Goal: Book appointment/travel/reservation

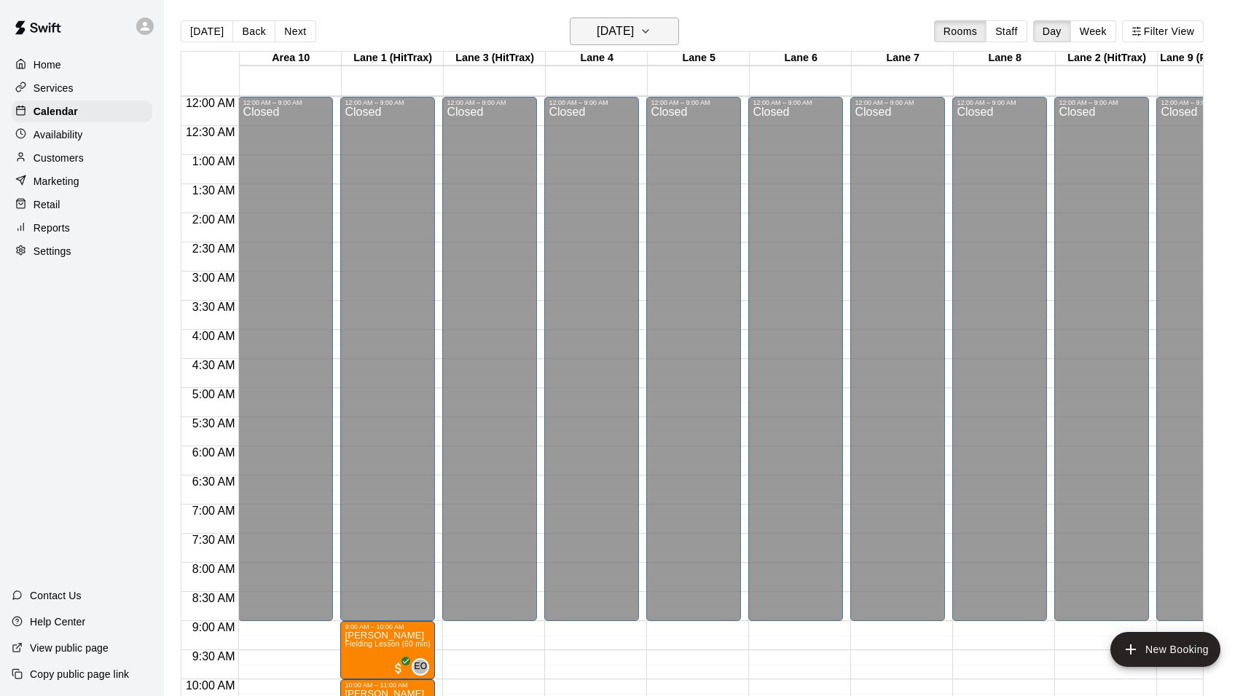
scroll to position [726, 56]
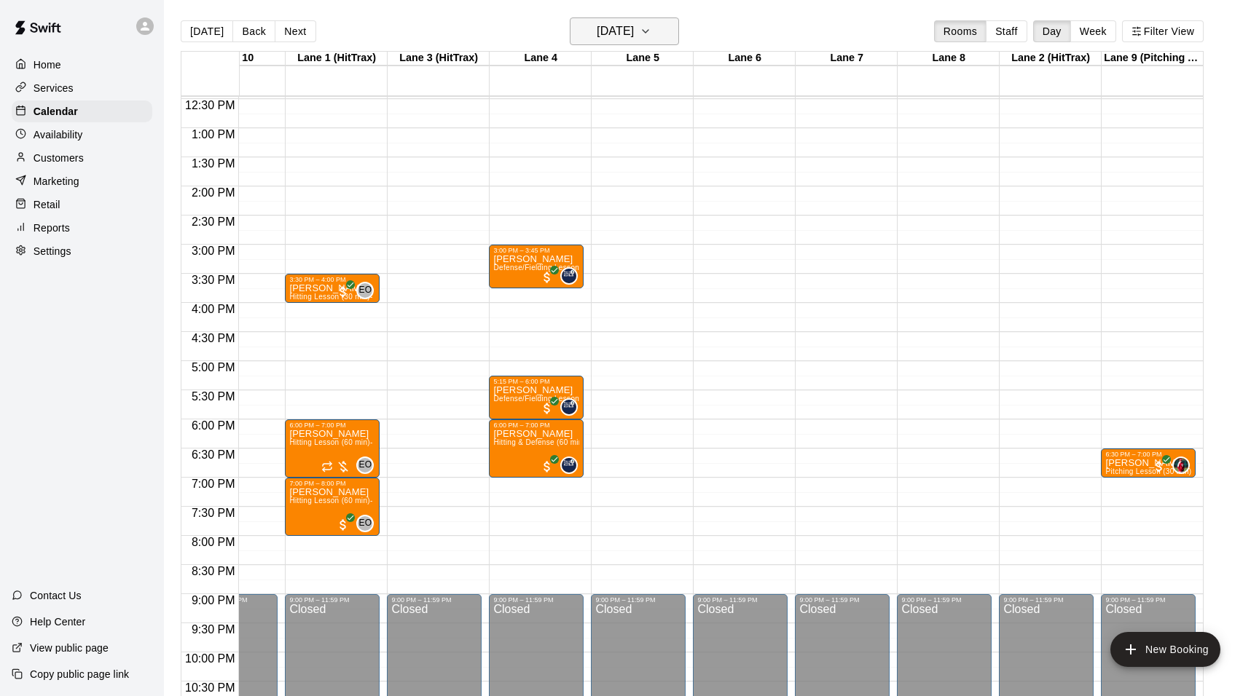
click at [648, 33] on icon "button" at bounding box center [645, 31] width 6 height 3
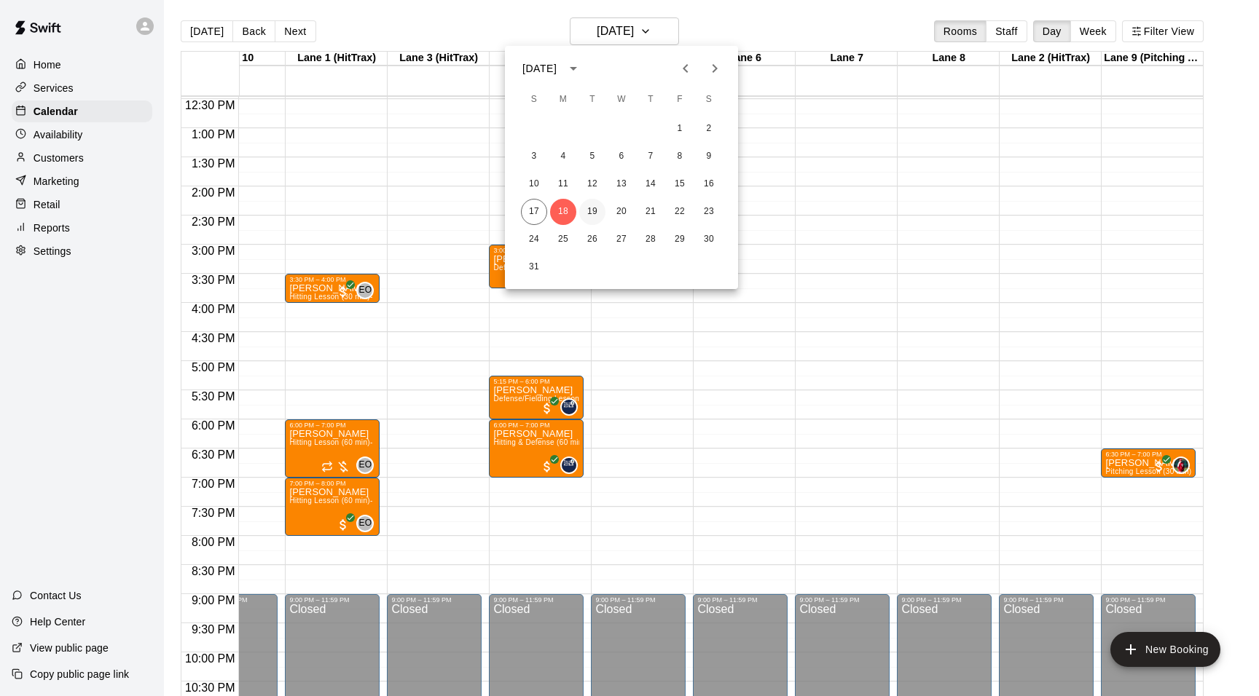
click at [587, 213] on button "19" at bounding box center [592, 212] width 26 height 26
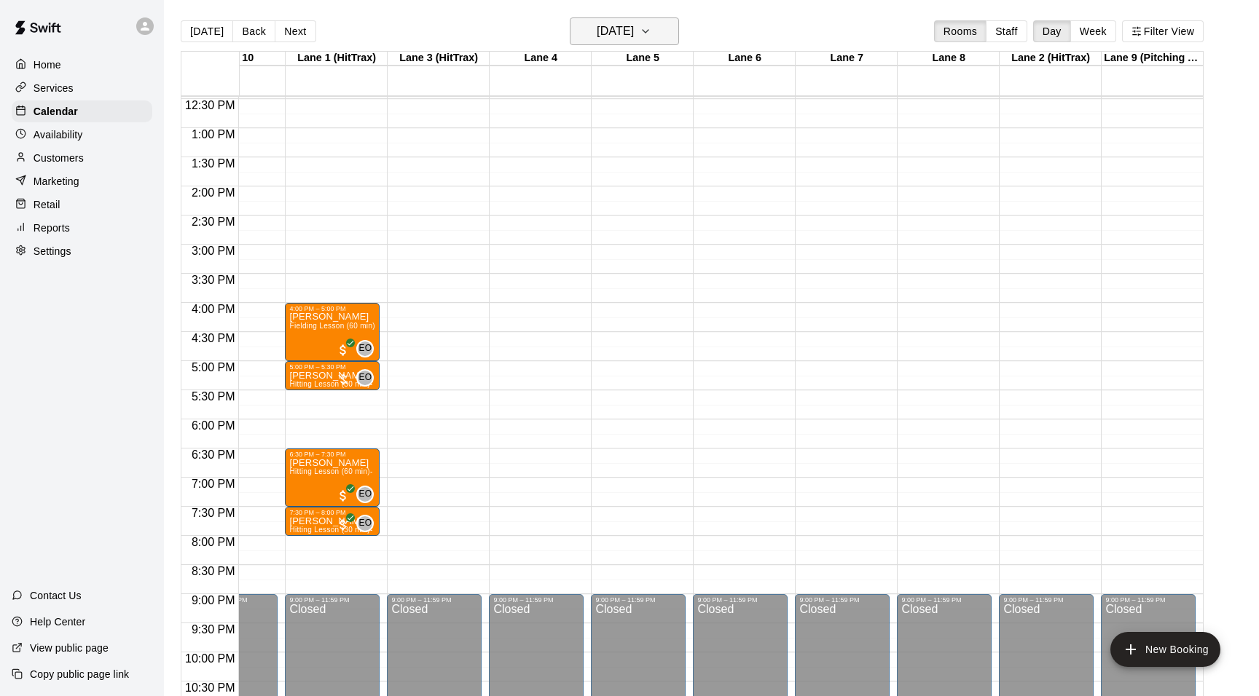
click at [651, 25] on icon "button" at bounding box center [646, 31] width 12 height 17
click at [622, 207] on button "20" at bounding box center [621, 212] width 26 height 26
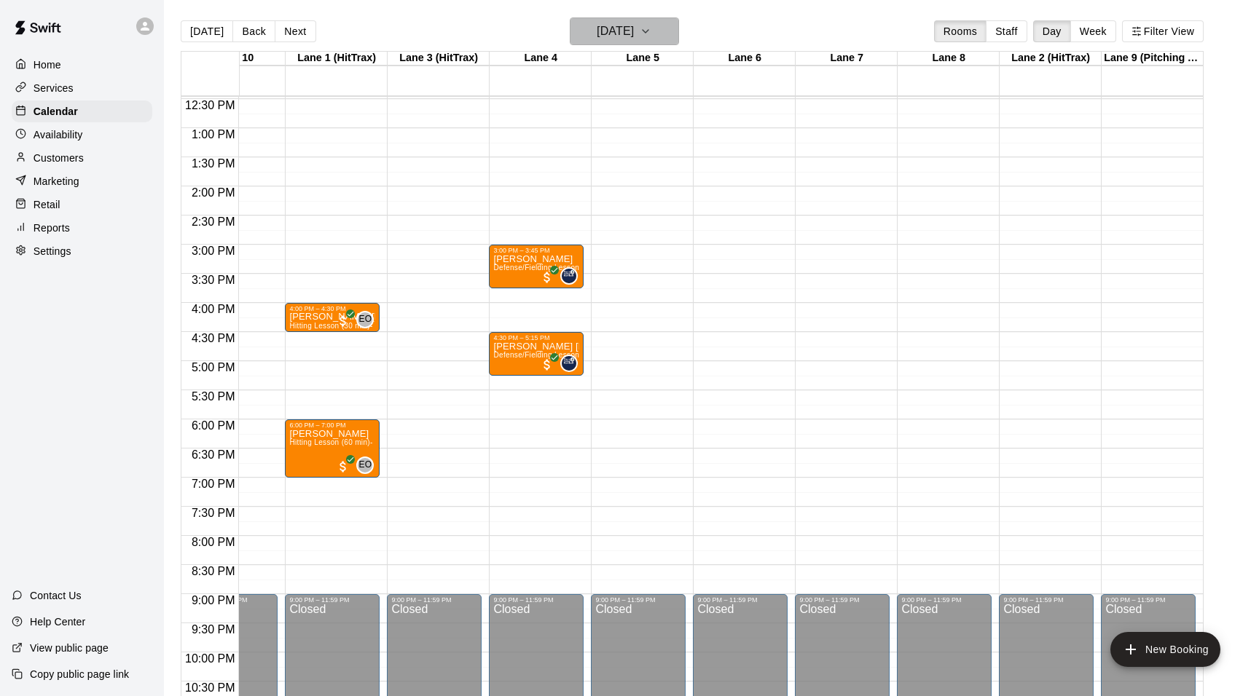
click at [651, 28] on icon "button" at bounding box center [646, 31] width 12 height 17
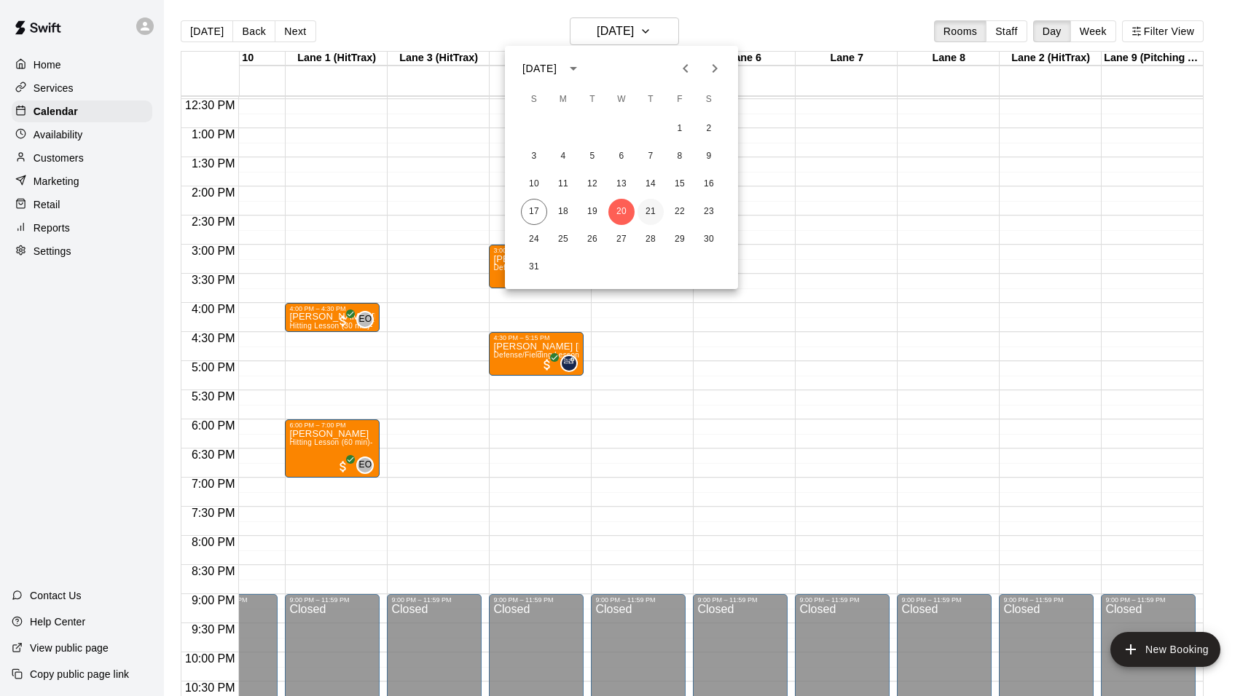
click at [648, 216] on button "21" at bounding box center [650, 212] width 26 height 26
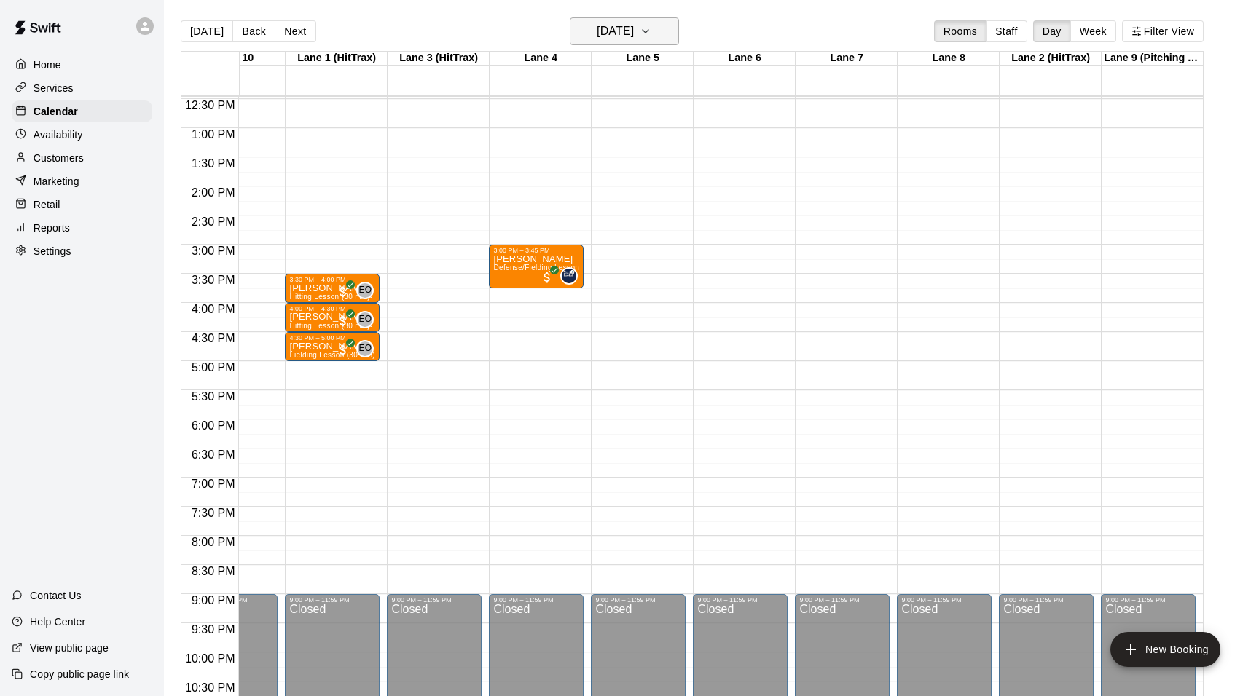
click at [651, 38] on icon "button" at bounding box center [646, 31] width 12 height 17
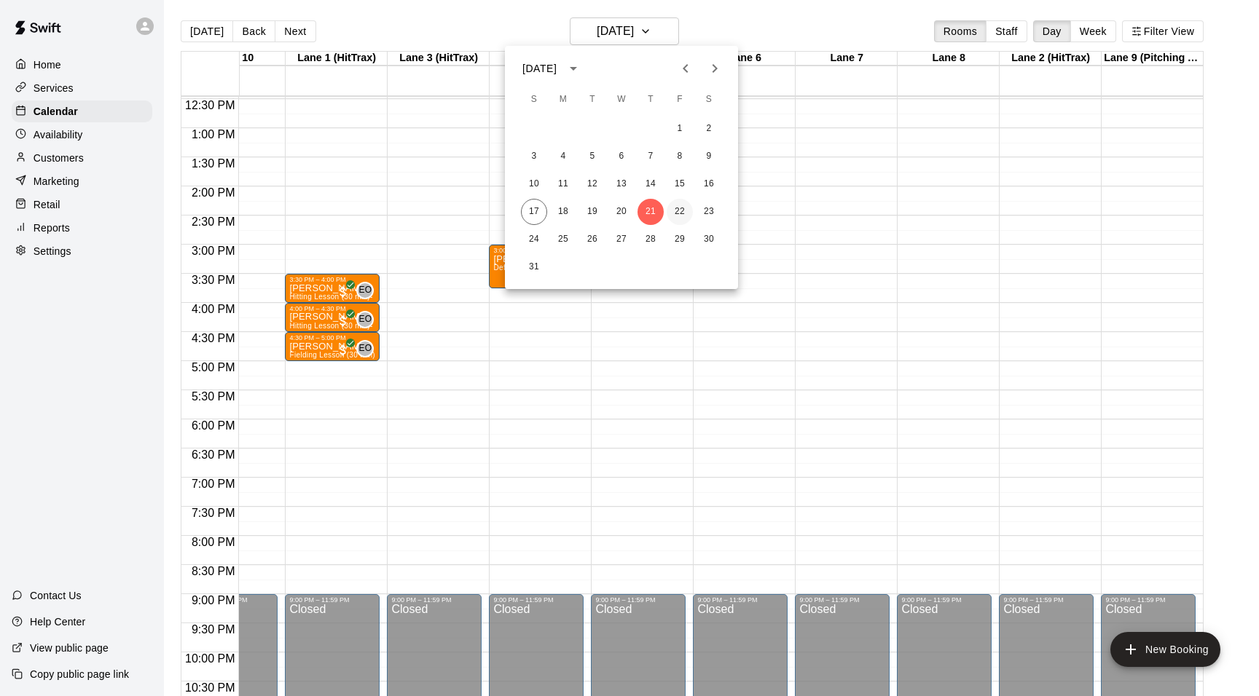
click at [686, 212] on button "22" at bounding box center [680, 212] width 26 height 26
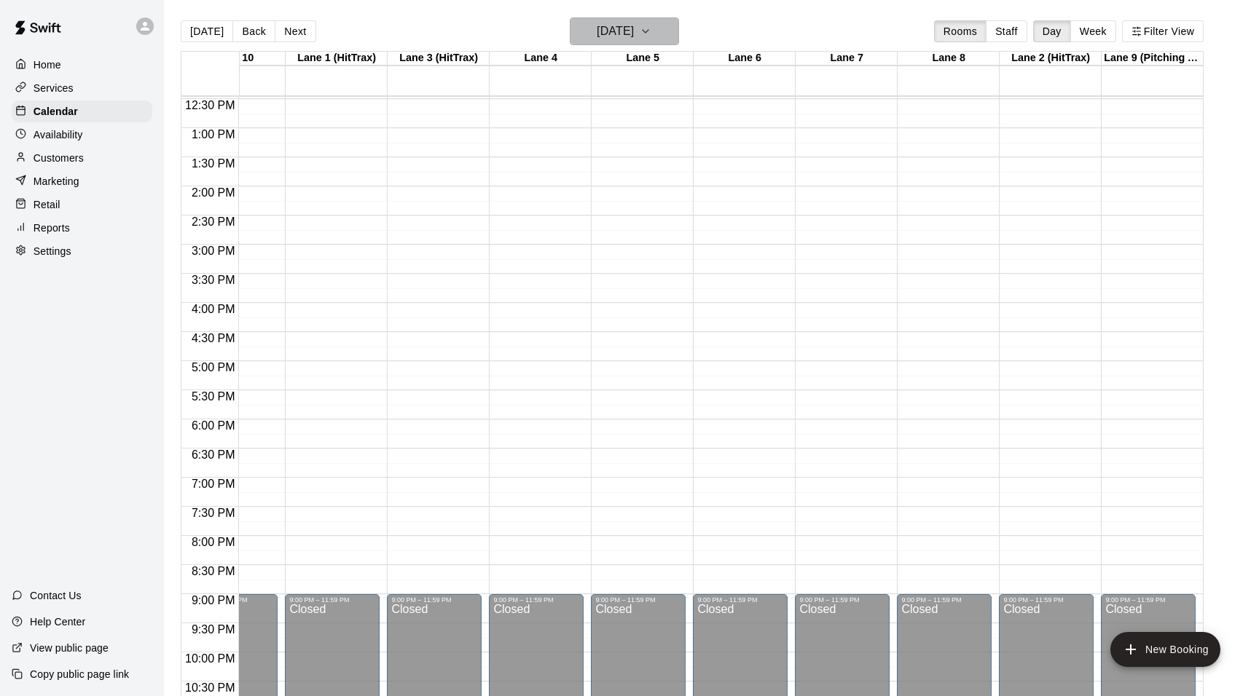
click at [651, 30] on icon "button" at bounding box center [646, 31] width 12 height 17
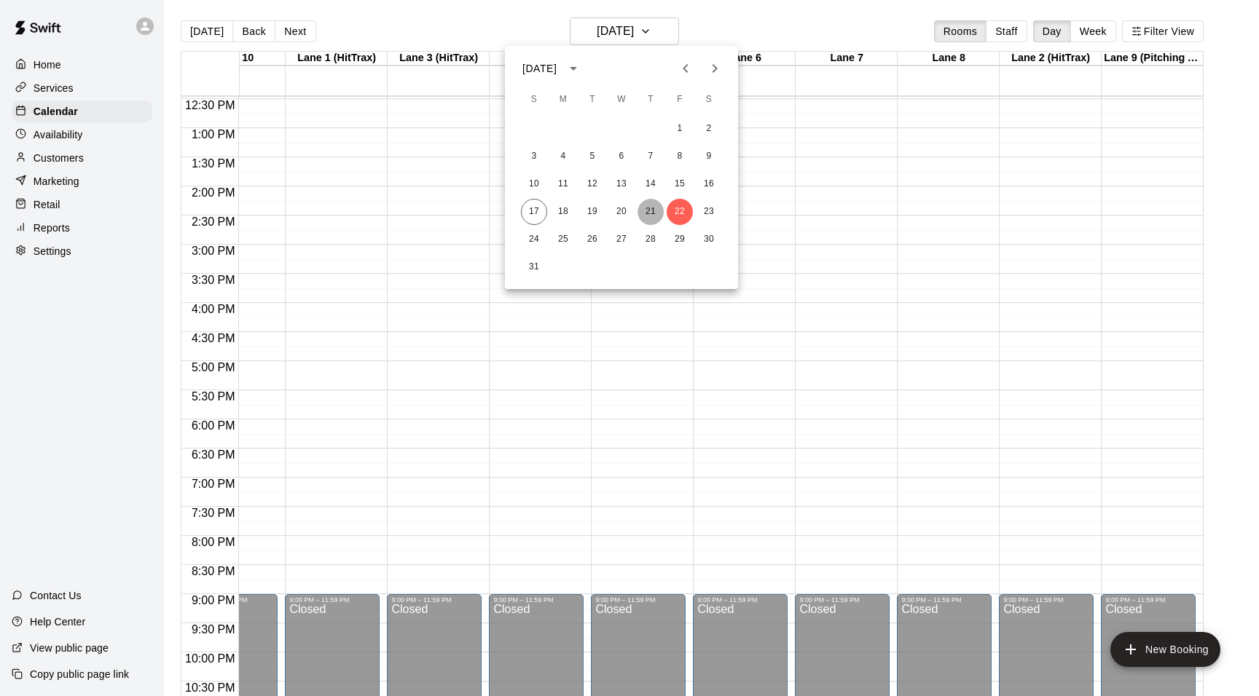
click at [653, 207] on button "21" at bounding box center [650, 212] width 26 height 26
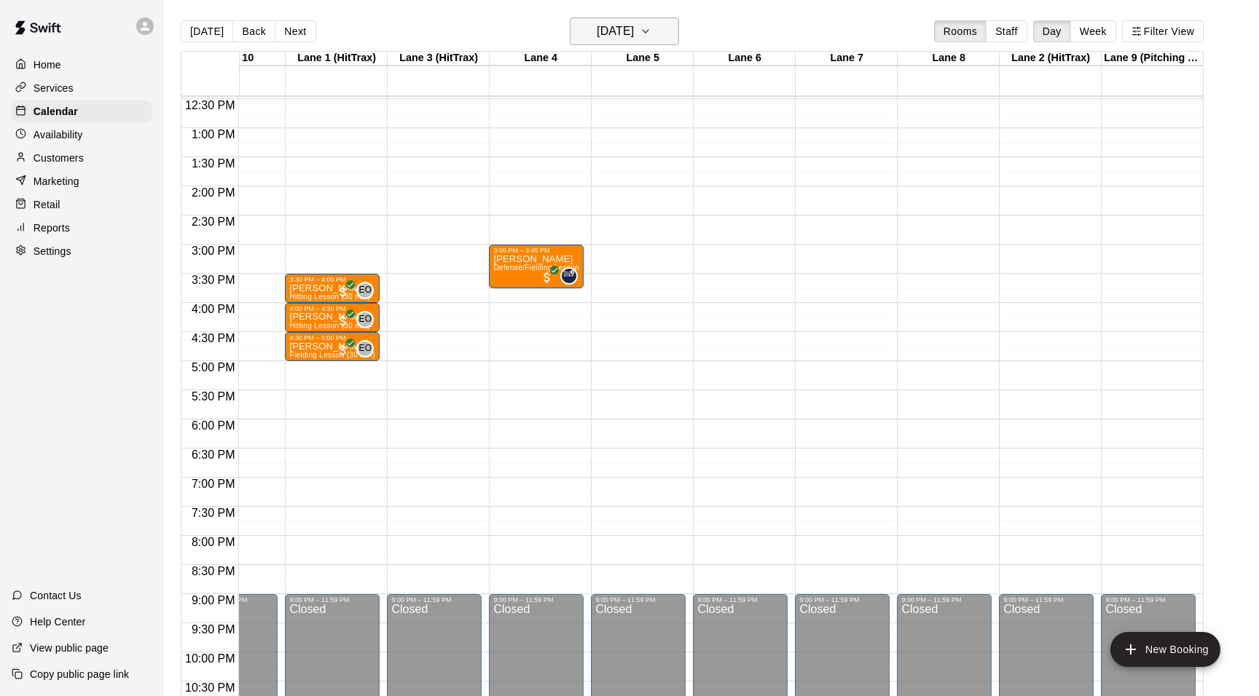
click at [648, 33] on icon "button" at bounding box center [645, 31] width 6 height 3
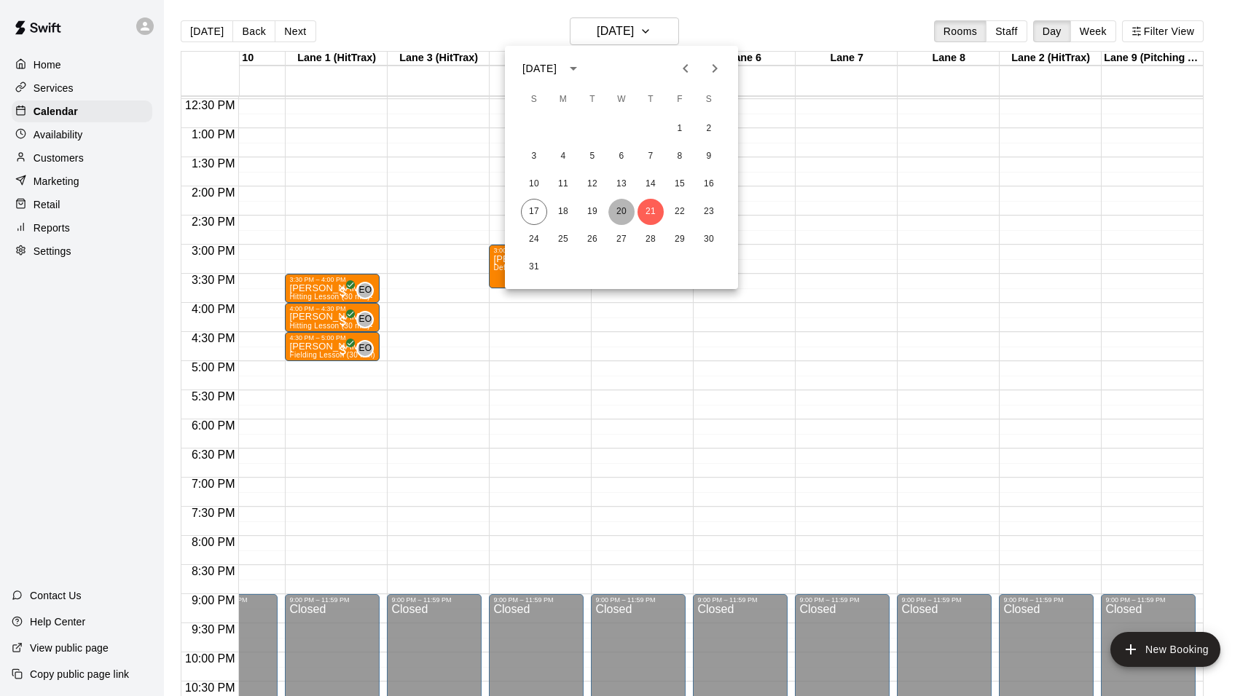
click at [618, 214] on button "20" at bounding box center [621, 212] width 26 height 26
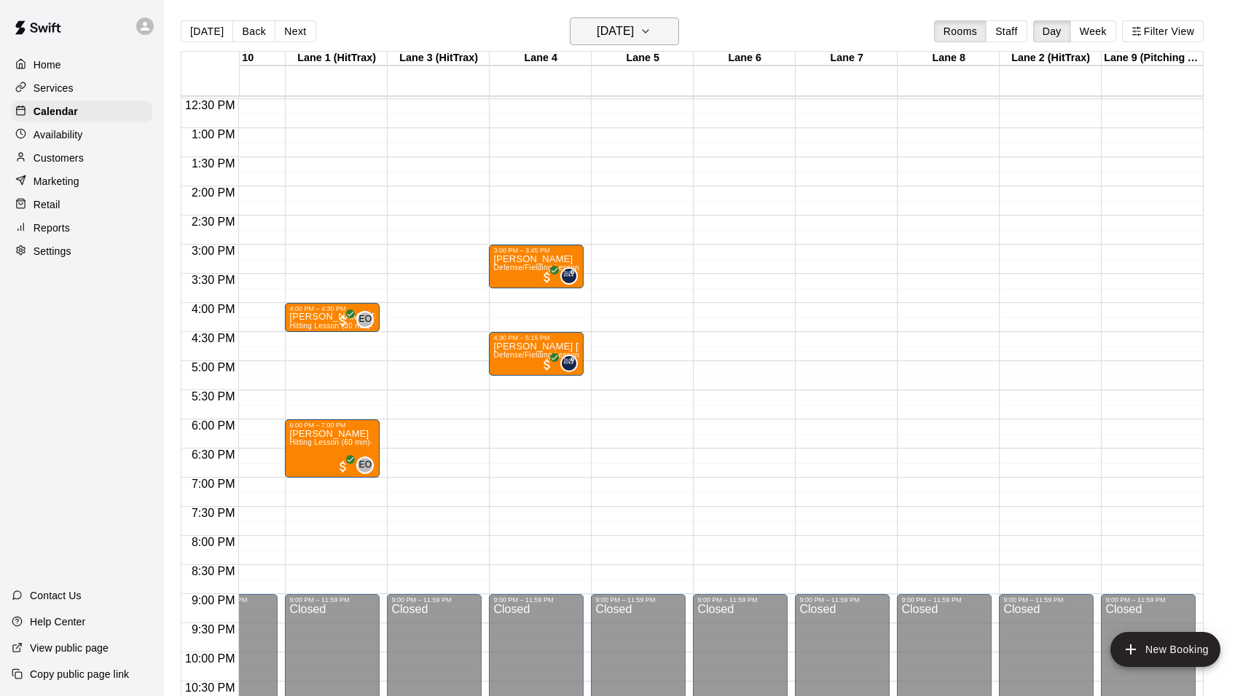
click at [651, 23] on icon "button" at bounding box center [646, 31] width 12 height 17
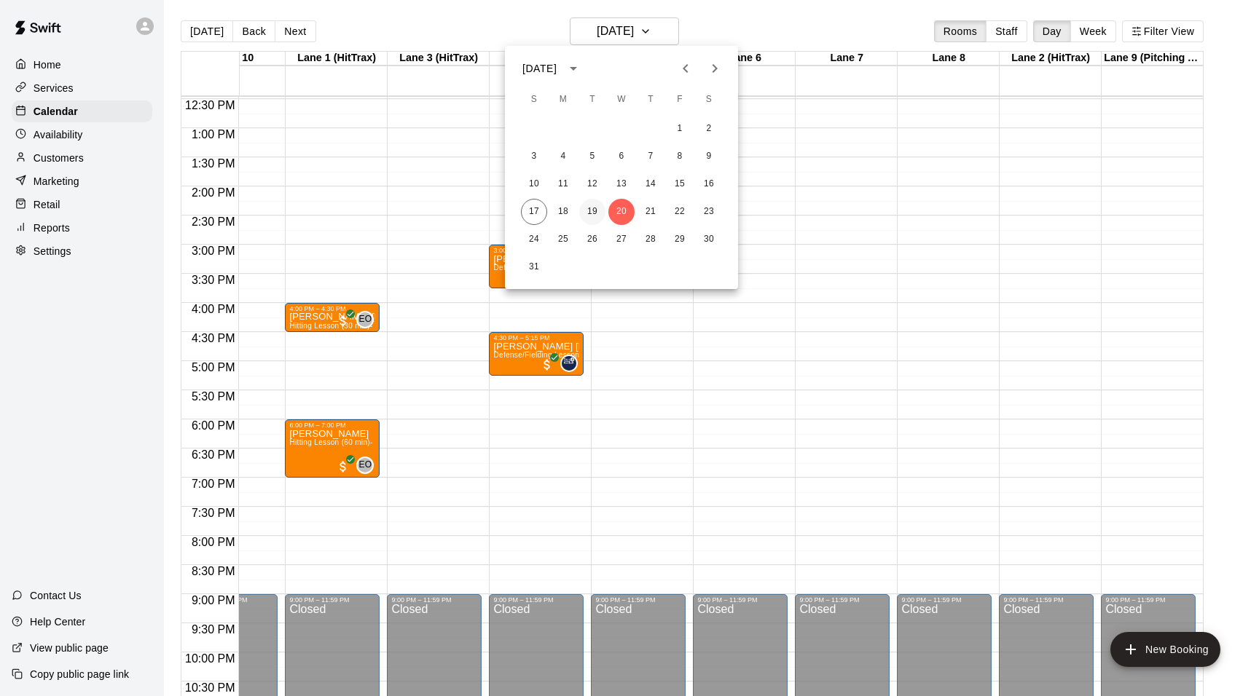
click at [593, 203] on button "19" at bounding box center [592, 212] width 26 height 26
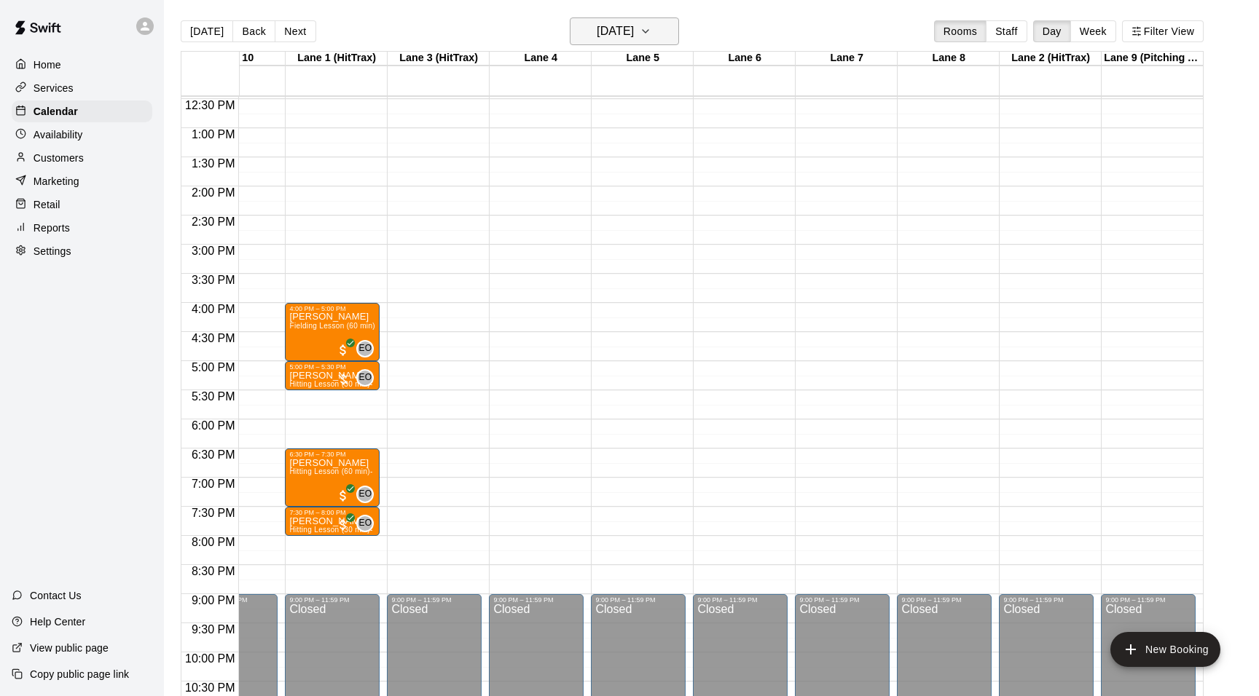
click at [648, 32] on icon "button" at bounding box center [645, 31] width 6 height 3
click at [571, 203] on button "18" at bounding box center [563, 212] width 26 height 26
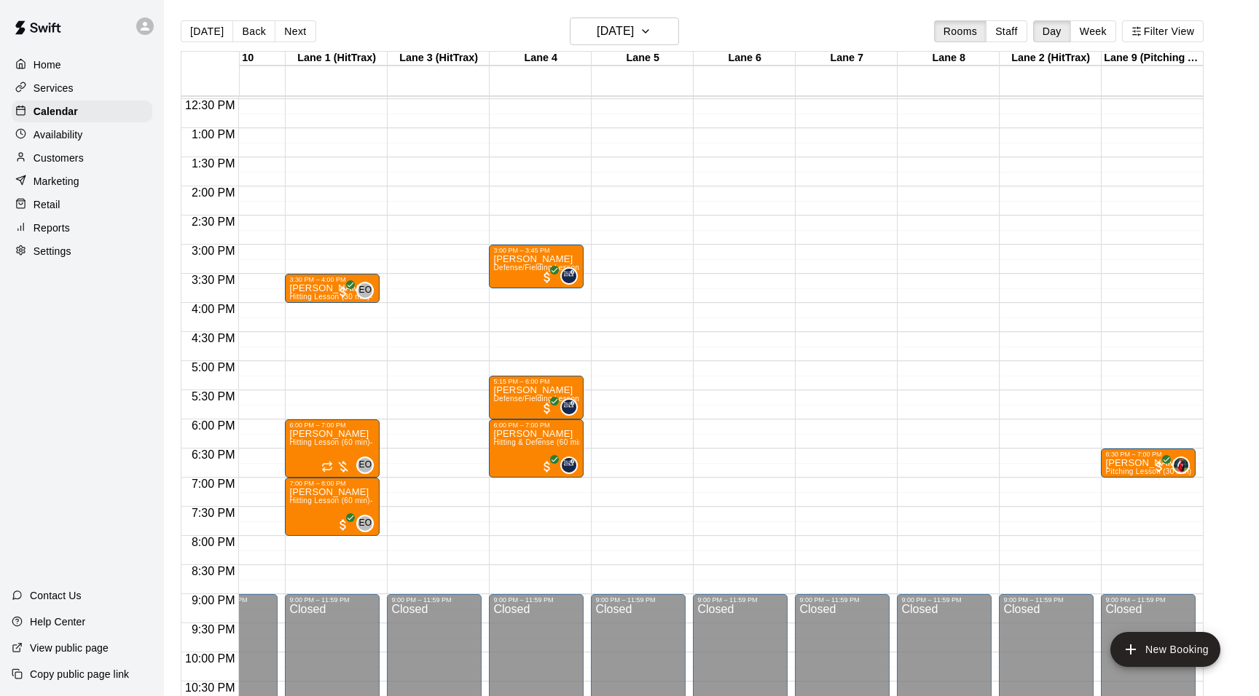
click at [49, 147] on div "Customers" at bounding box center [82, 158] width 141 height 22
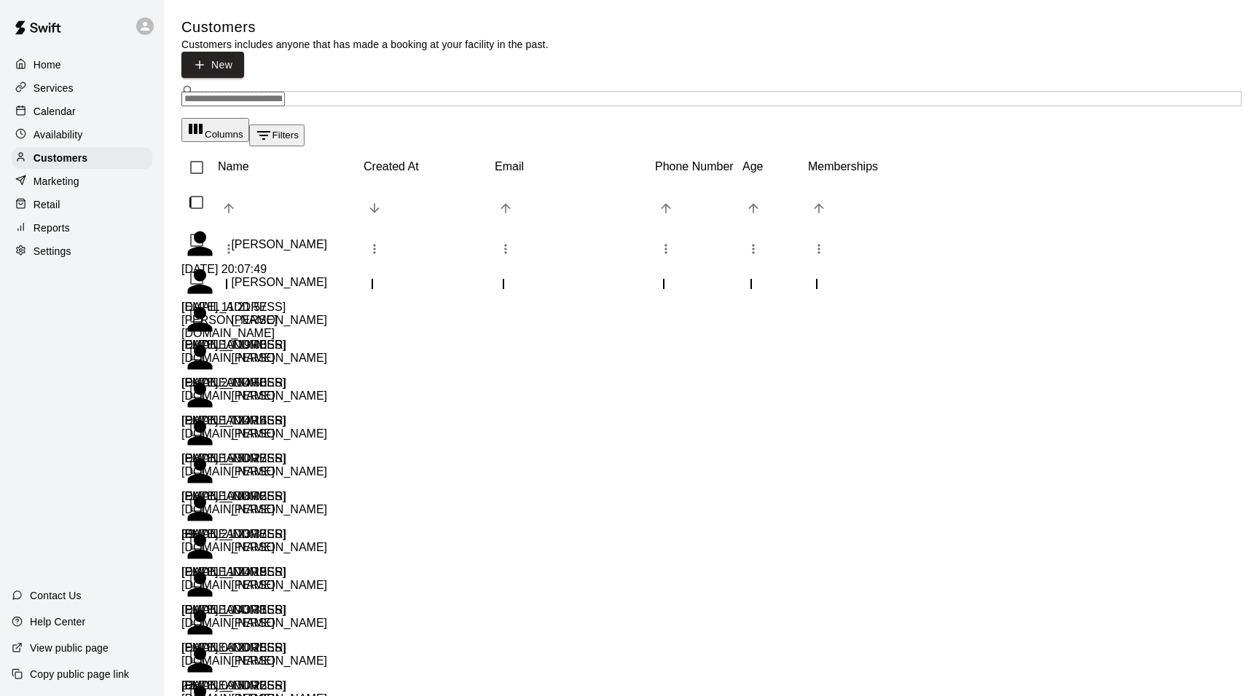
click at [53, 133] on p "Availability" at bounding box center [59, 134] width 50 height 15
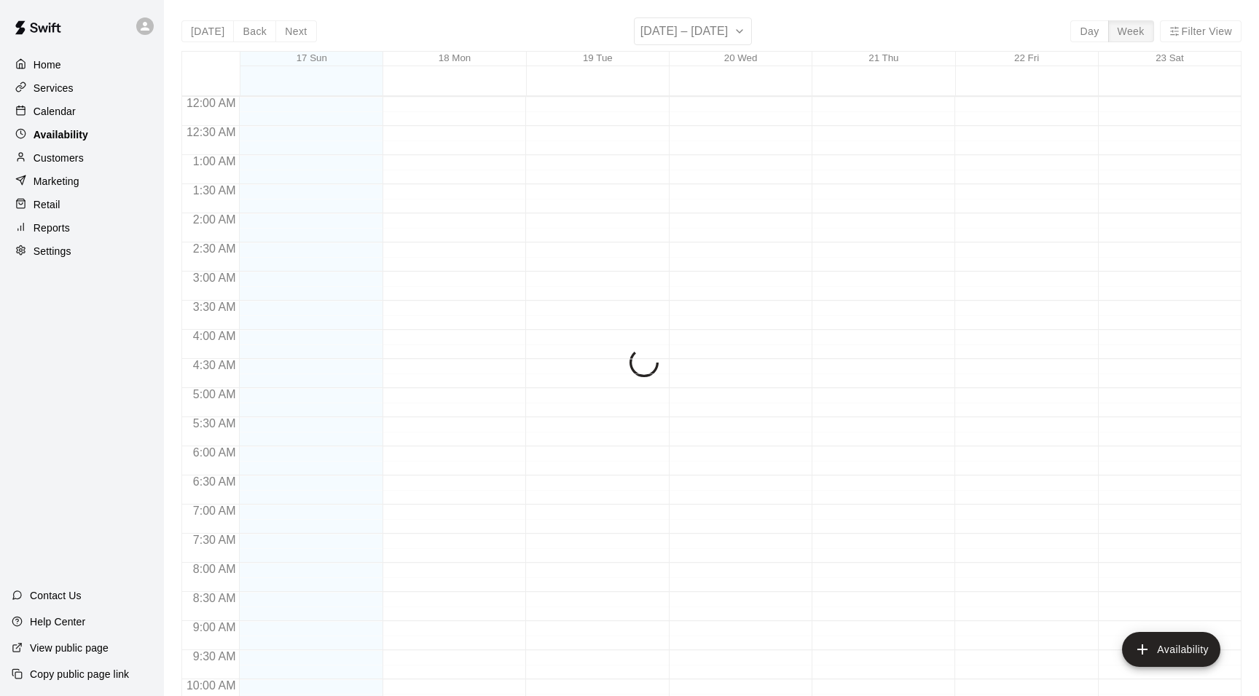
scroll to position [783, 0]
